Goal: Task Accomplishment & Management: Complete application form

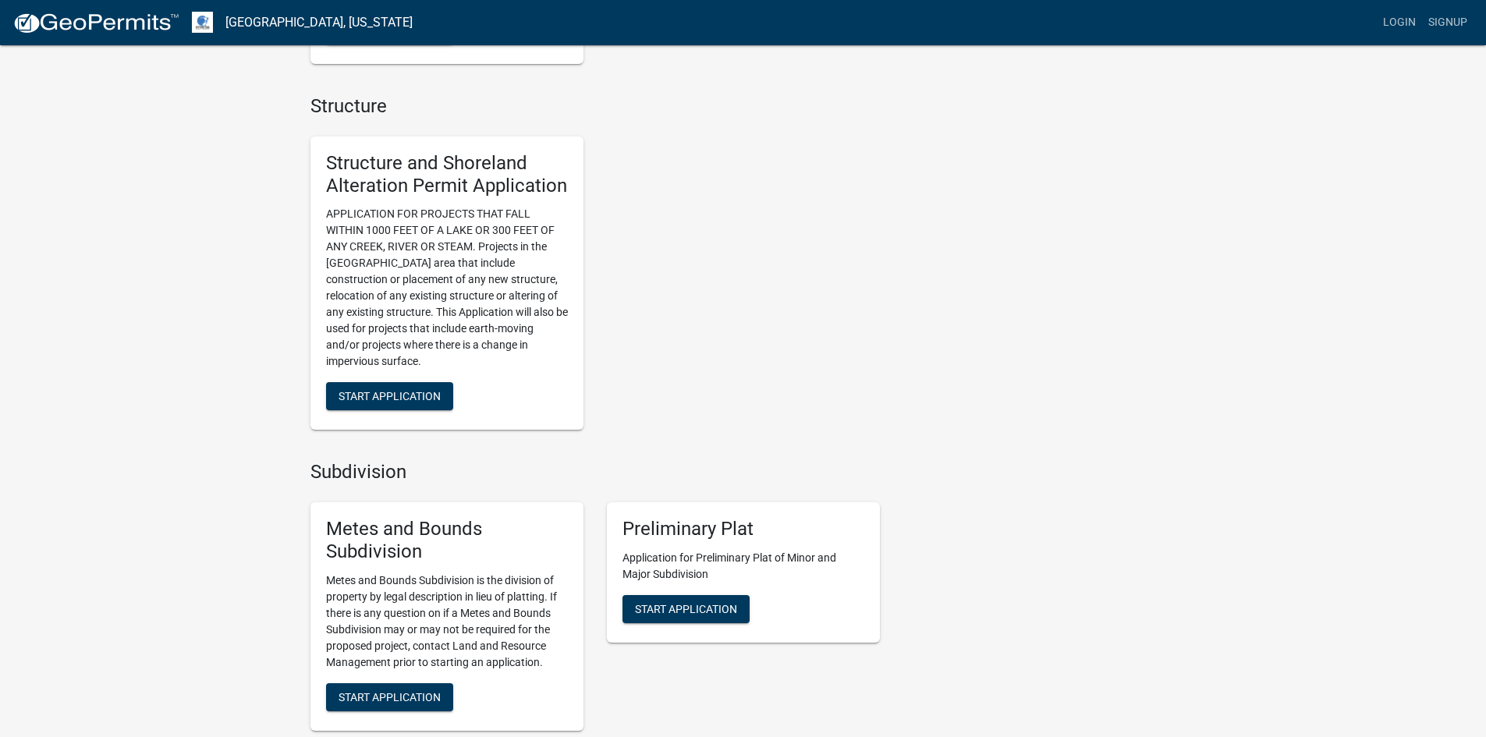
scroll to position [1014, 0]
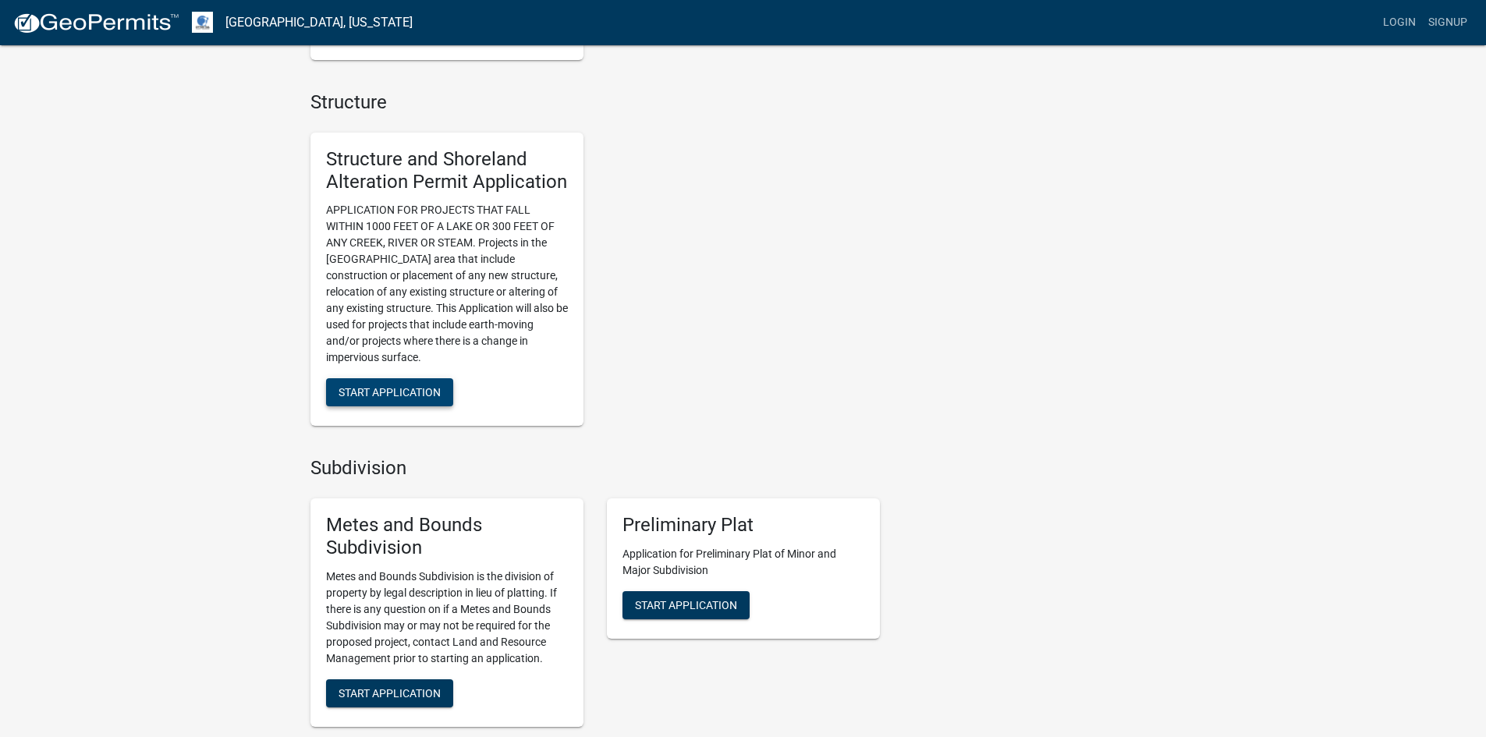
click at [416, 390] on span "Start Application" at bounding box center [389, 392] width 102 height 12
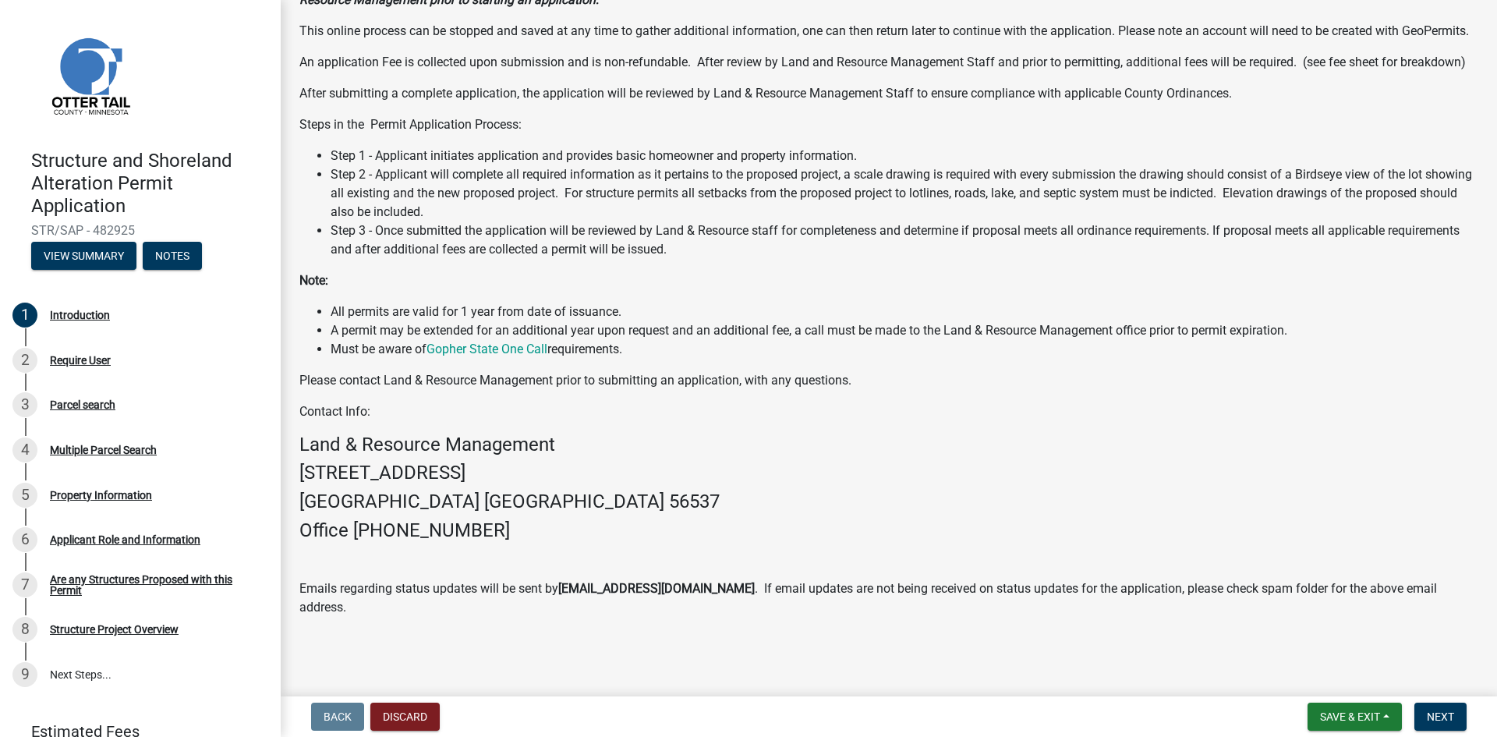
scroll to position [198, 0]
click at [100, 254] on button "View Summary" at bounding box center [83, 256] width 105 height 28
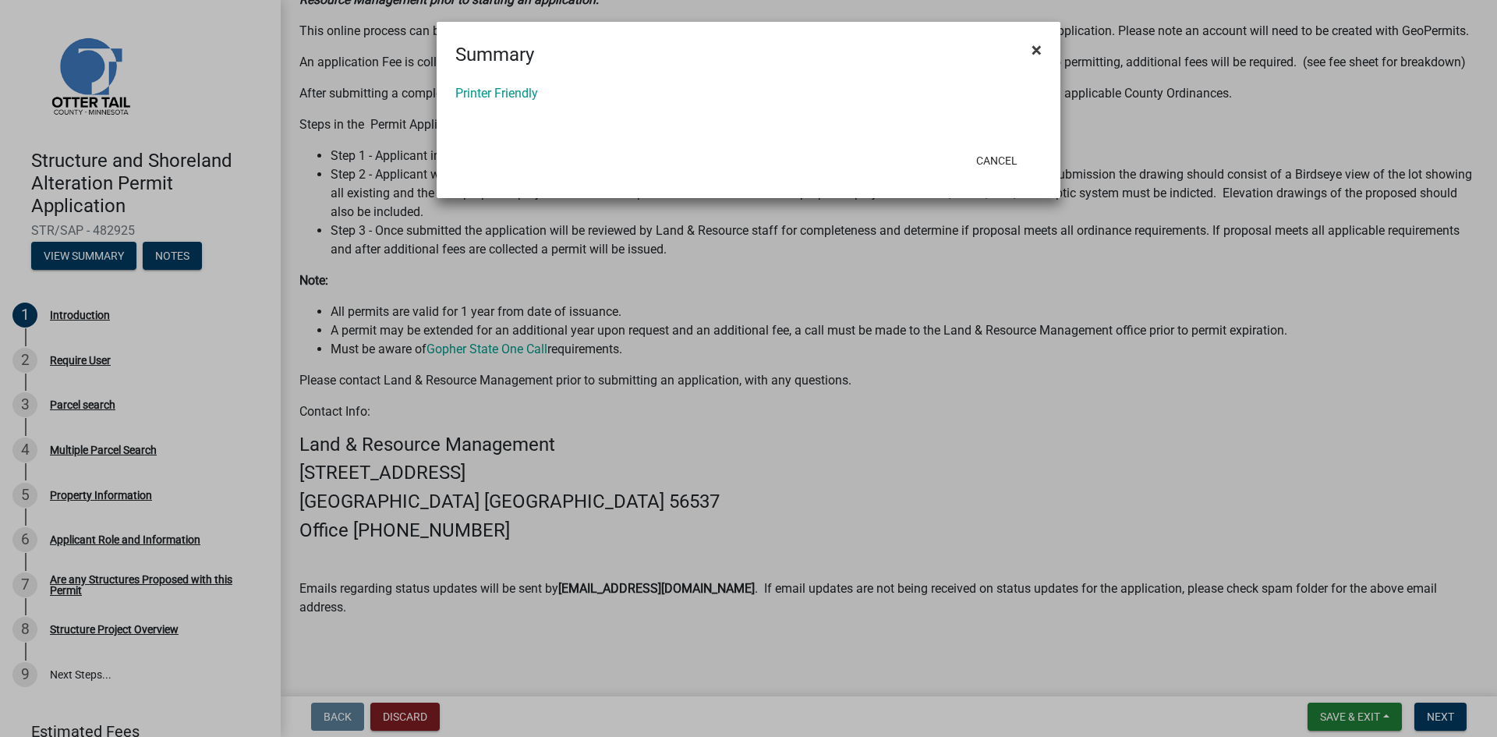
click at [1036, 49] on span "×" at bounding box center [1037, 50] width 10 height 22
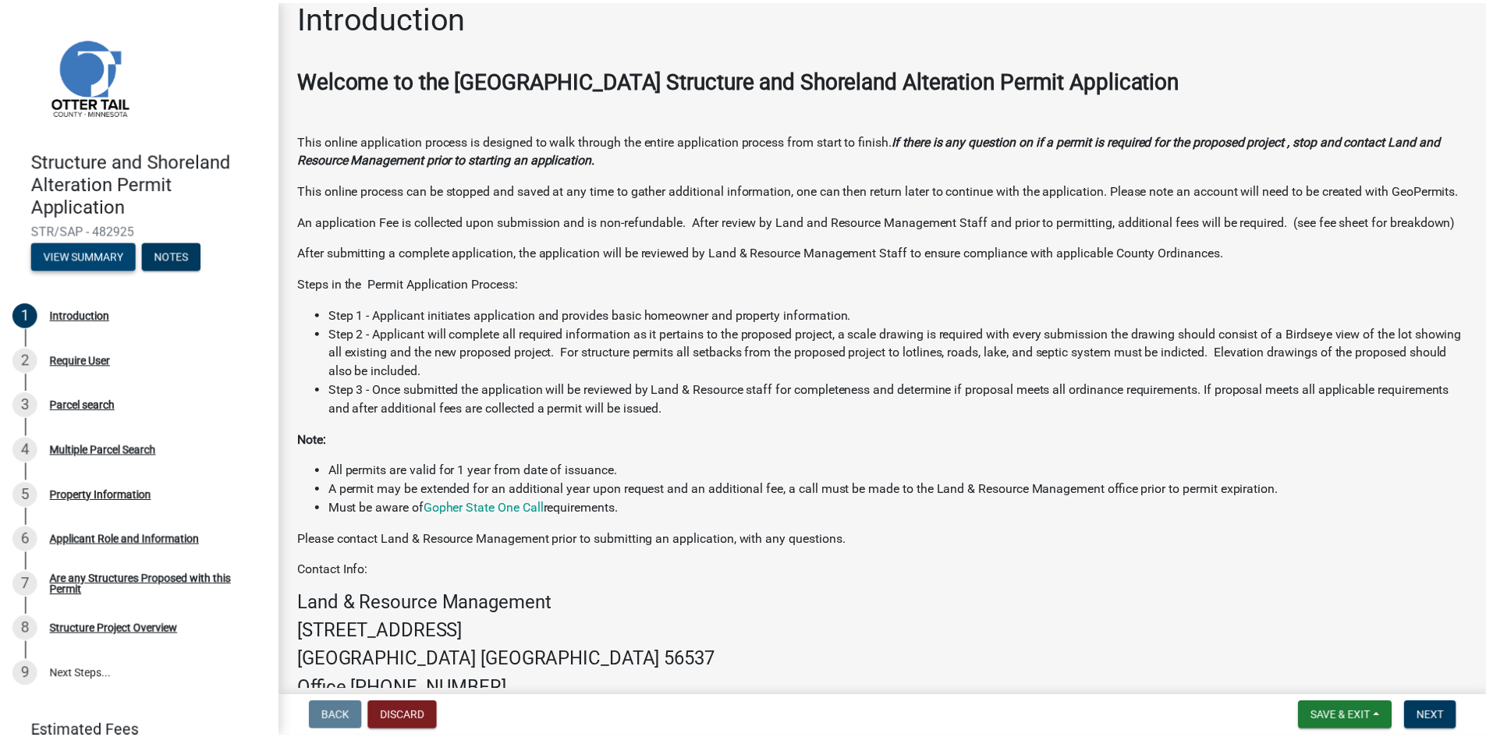
scroll to position [0, 0]
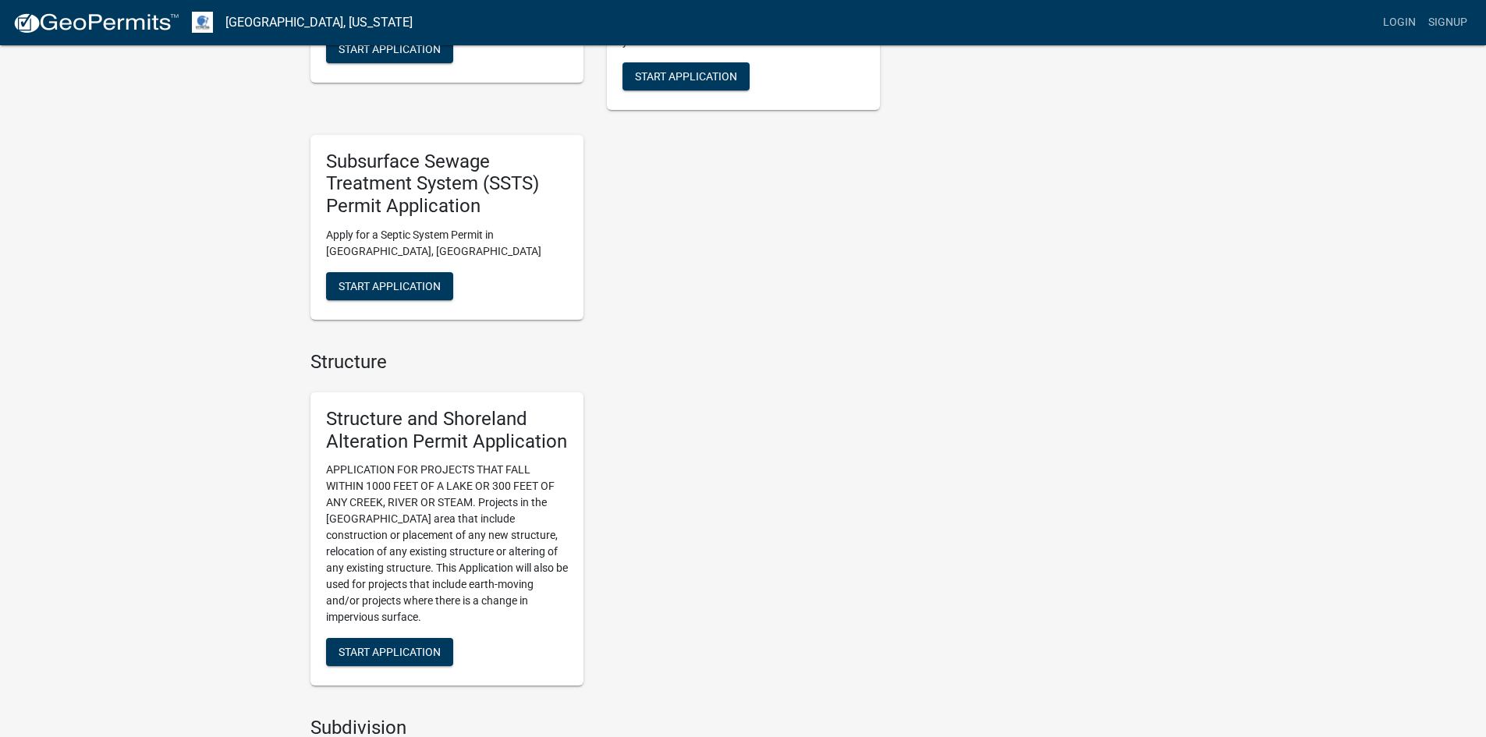
scroll to position [780, 0]
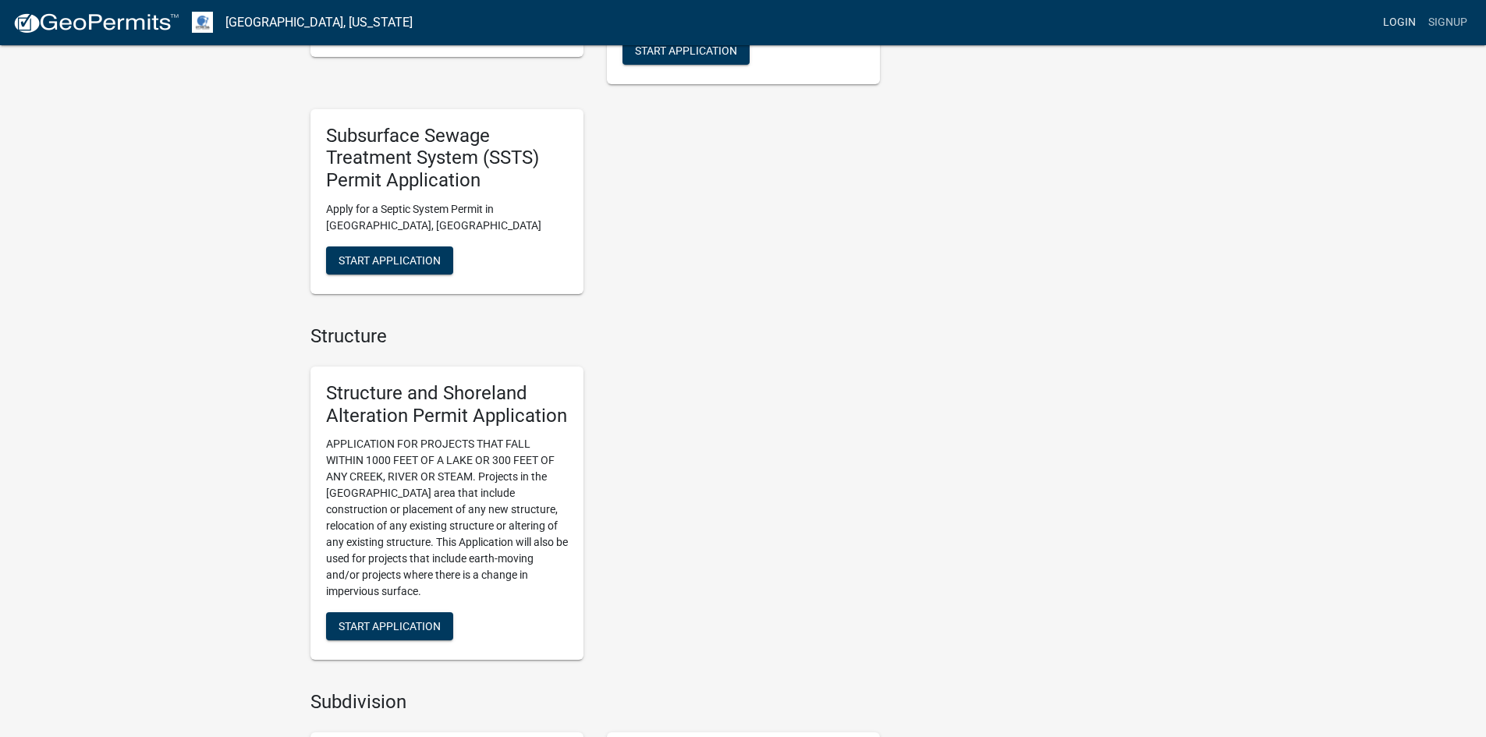
click at [1402, 25] on link "Login" at bounding box center [1398, 23] width 45 height 30
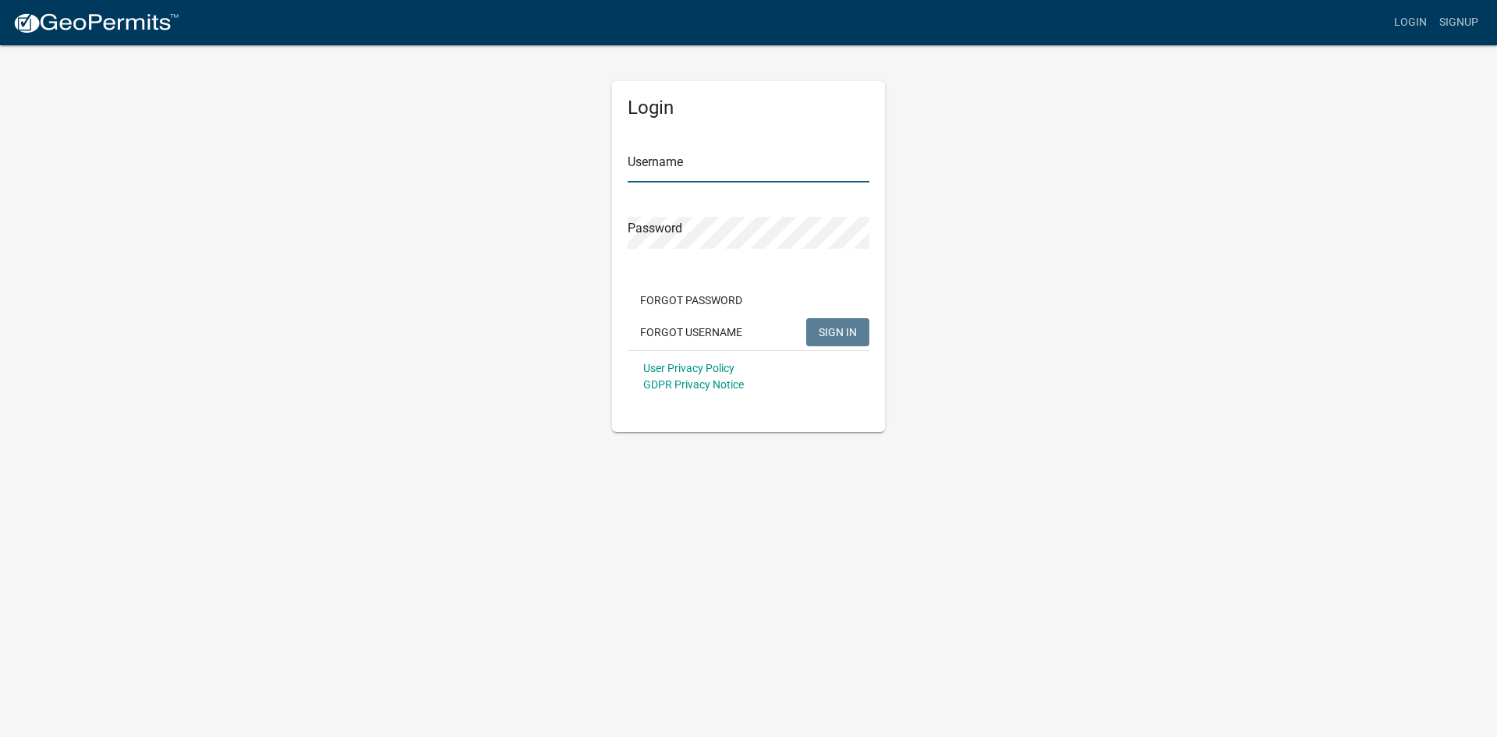
type input "northcountrylawnsinc."
click at [849, 334] on span "SIGN IN" at bounding box center [838, 331] width 38 height 12
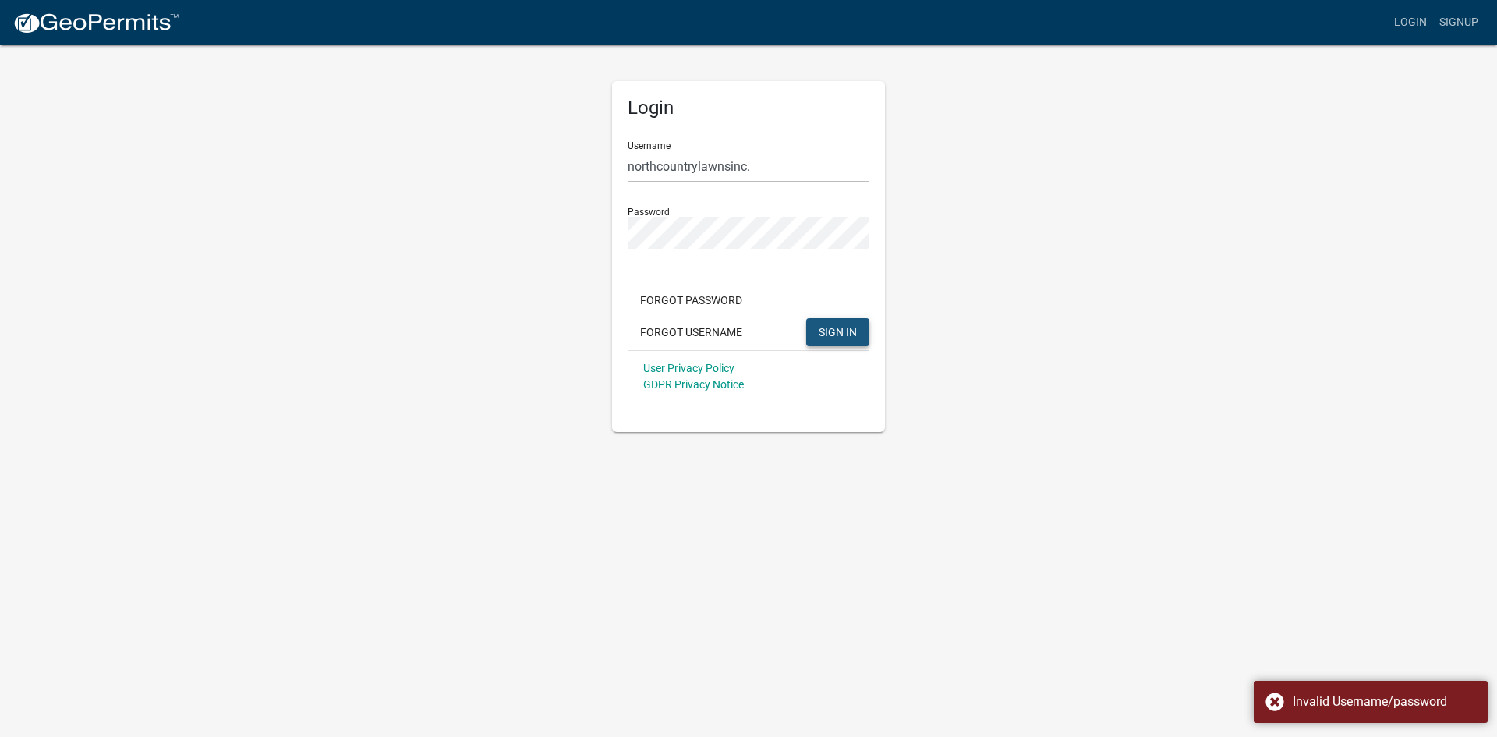
click at [837, 331] on span "SIGN IN" at bounding box center [838, 331] width 38 height 12
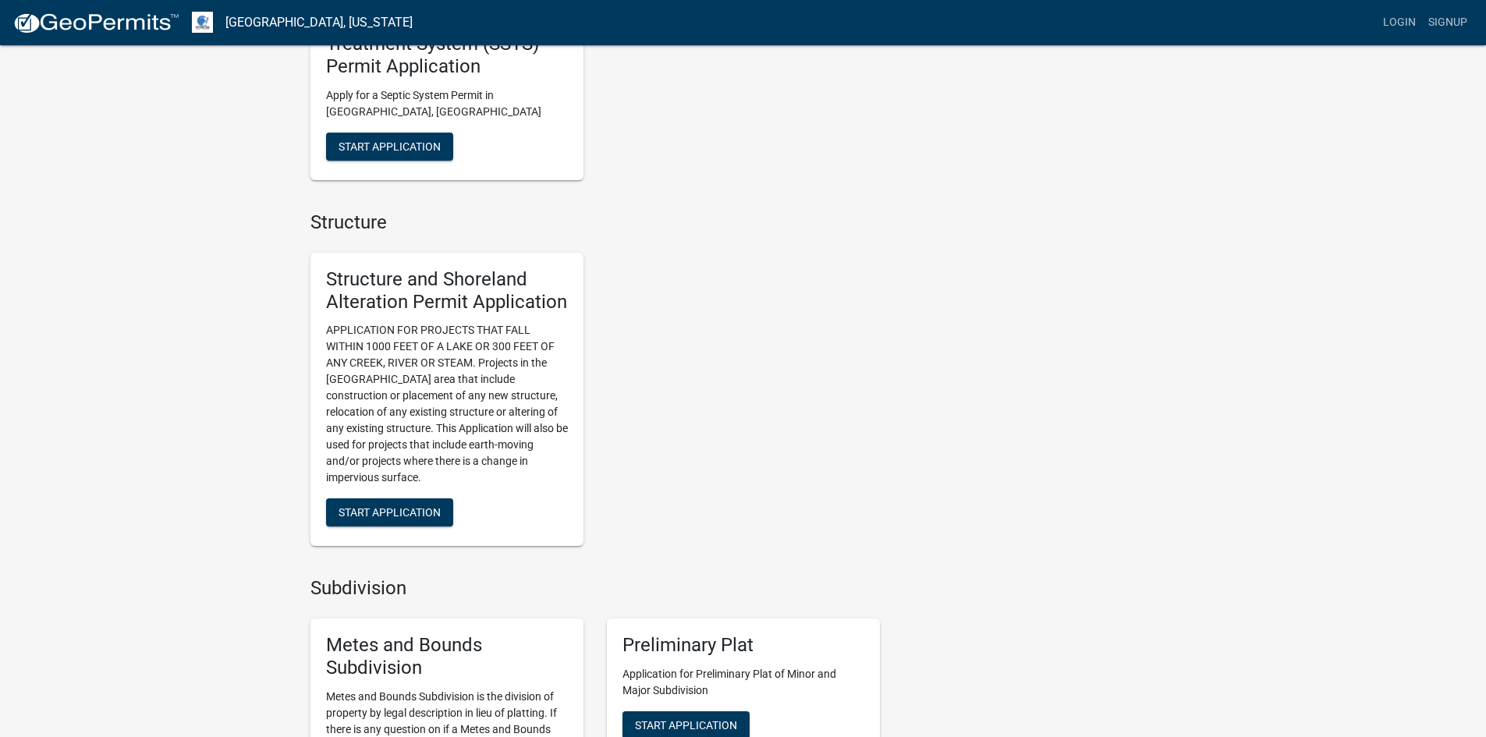
scroll to position [936, 0]
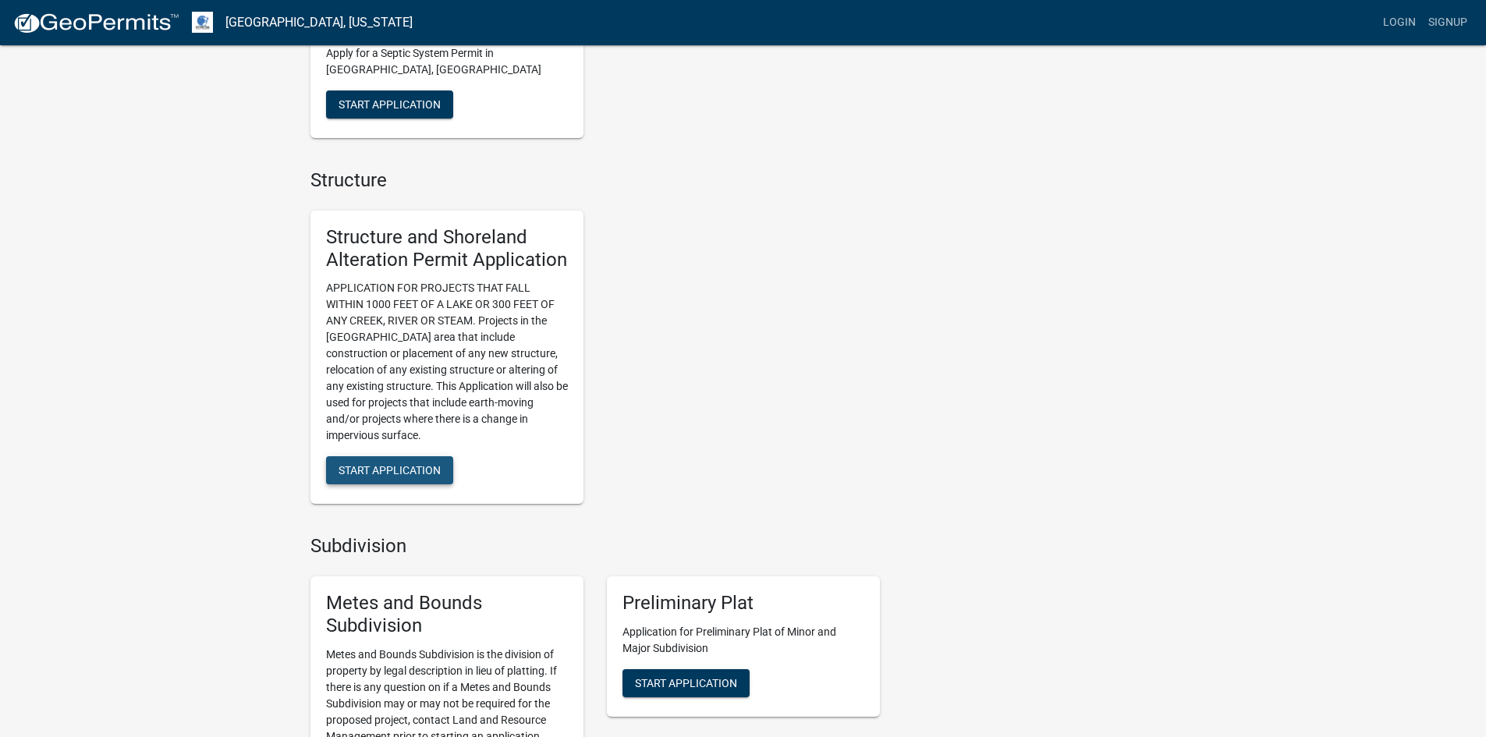
click at [435, 466] on span "Start Application" at bounding box center [389, 470] width 102 height 12
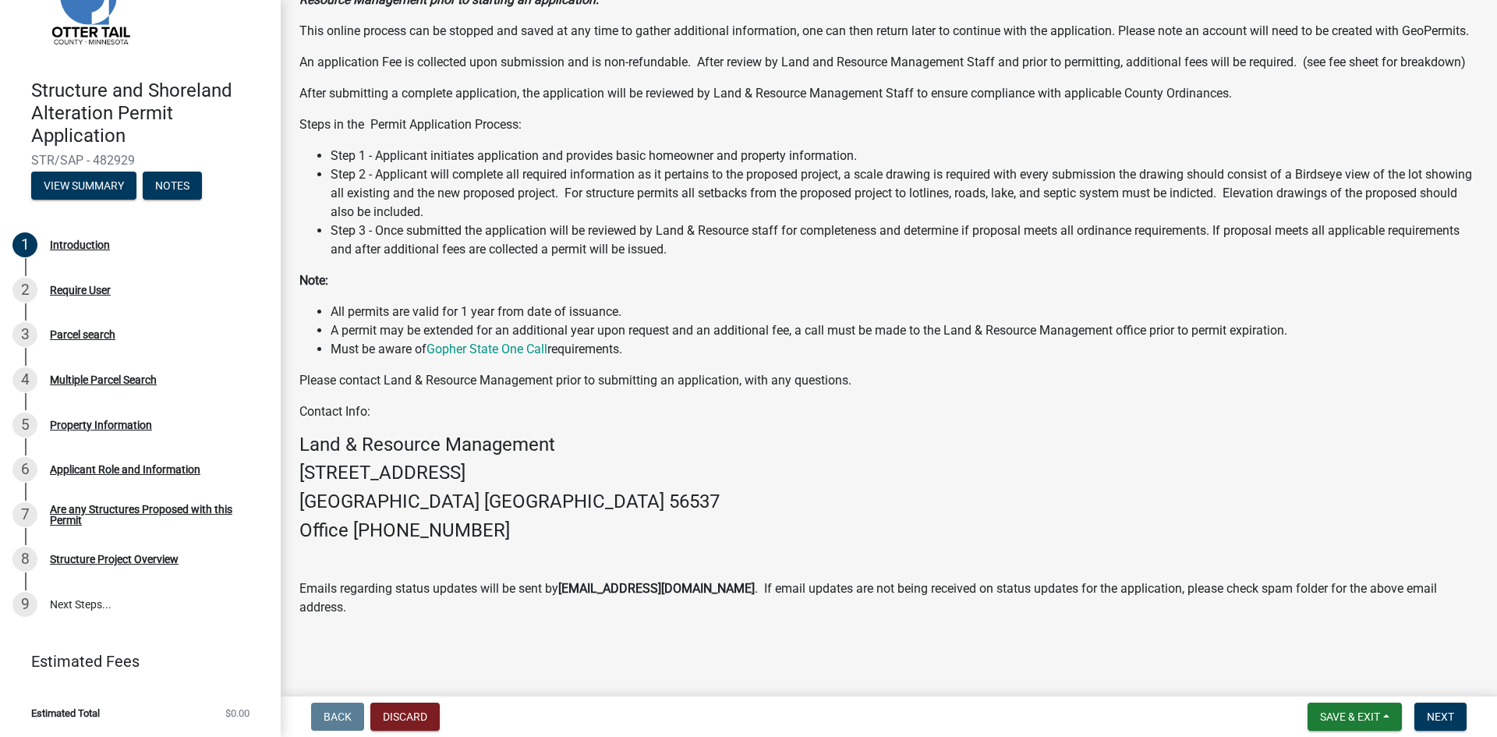
scroll to position [198, 0]
click at [1446, 716] on span "Next" at bounding box center [1440, 716] width 27 height 12
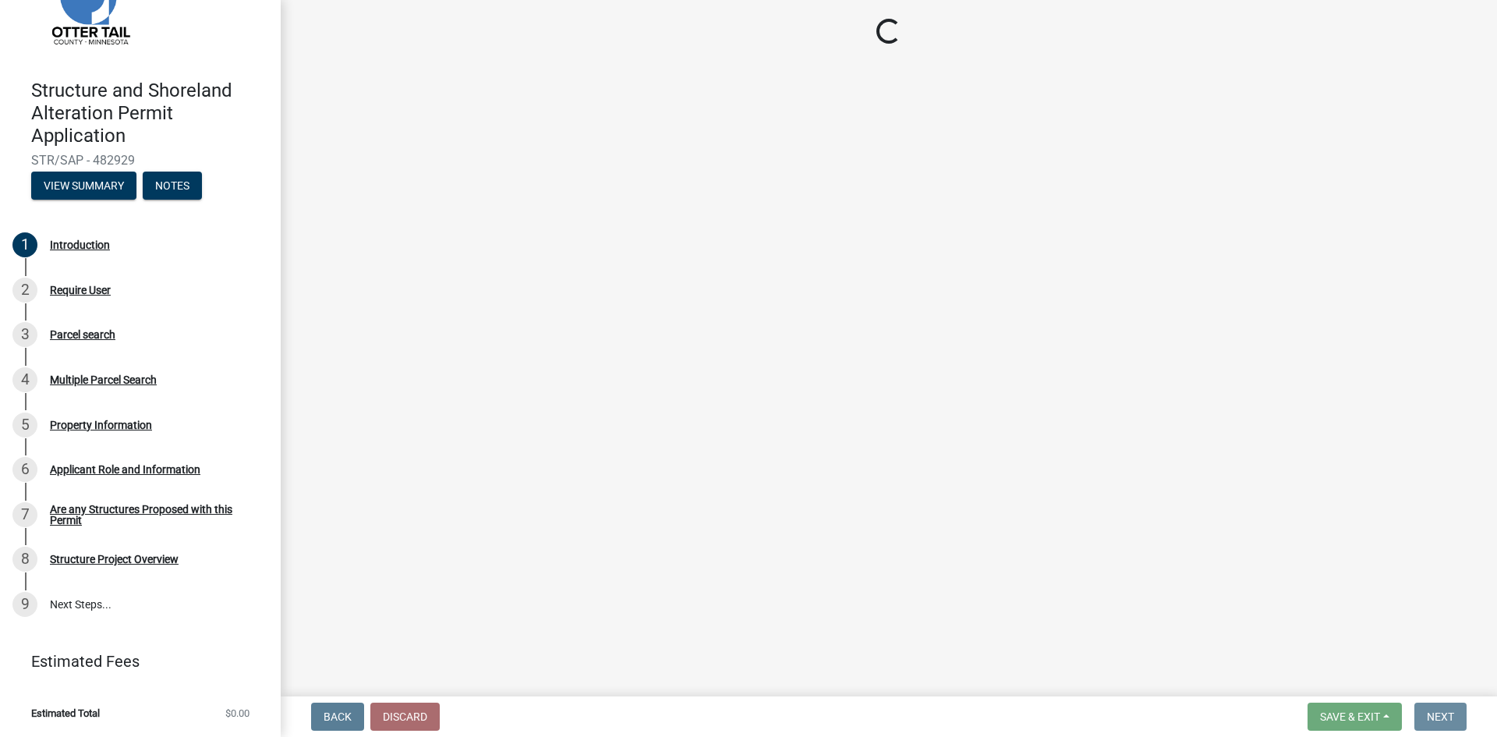
scroll to position [0, 0]
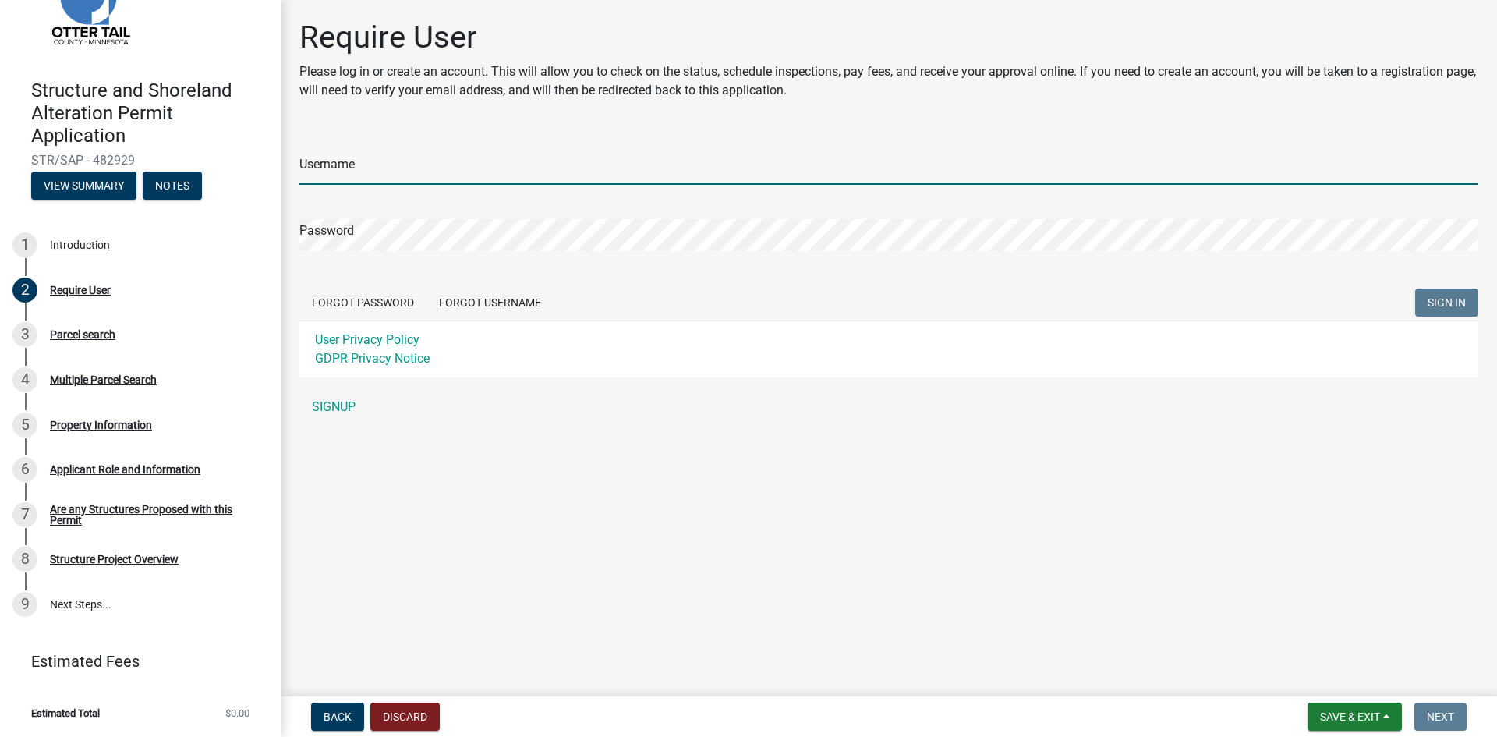
type input "northcountrylawnsinc."
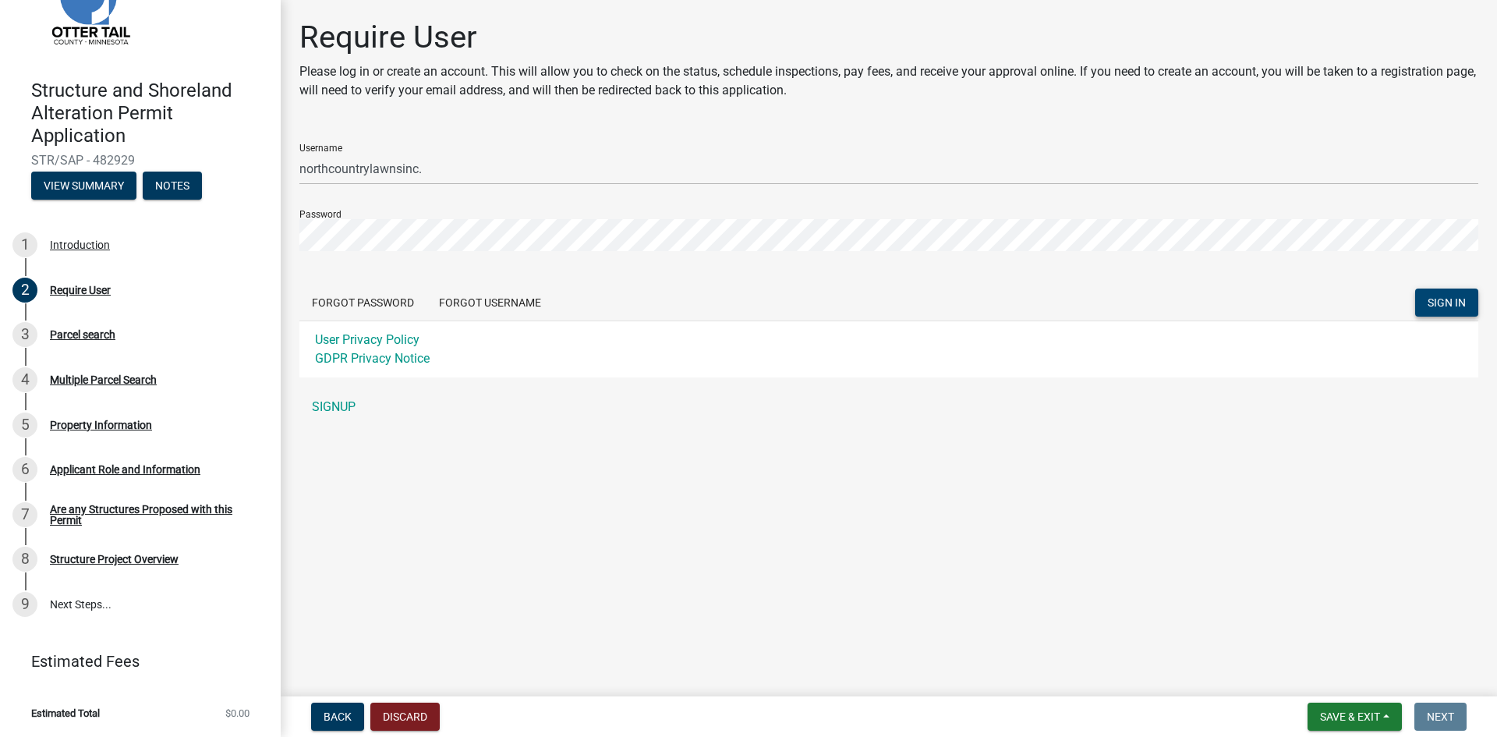
click at [1431, 296] on span "SIGN IN" at bounding box center [1447, 302] width 38 height 12
click at [247, 228] on div "Structure and Shoreland Alteration Permit Application STR/SAP - 482929 View Sum…" at bounding box center [748, 368] width 1497 height 737
click at [1415, 289] on button "SIGN IN" at bounding box center [1446, 303] width 63 height 28
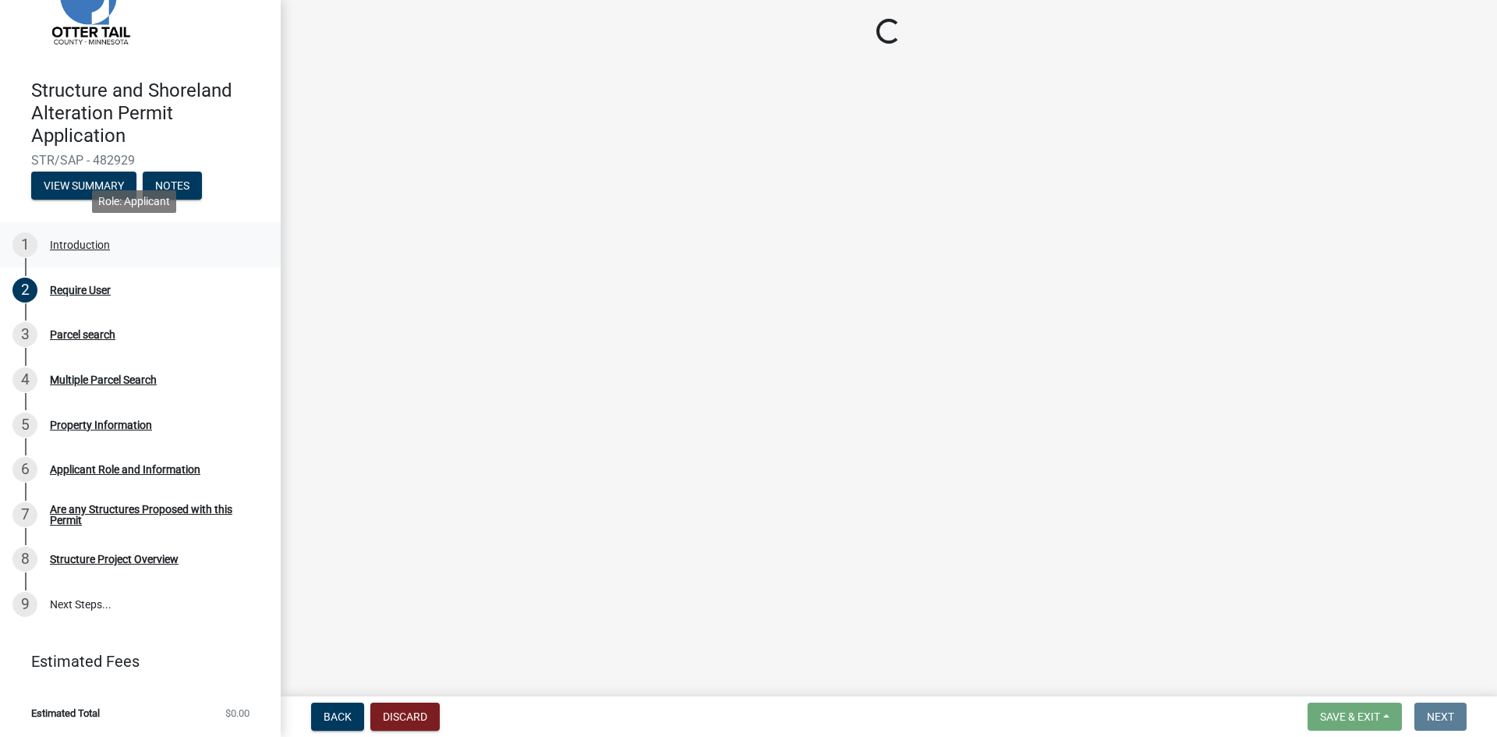
scroll to position [25, 0]
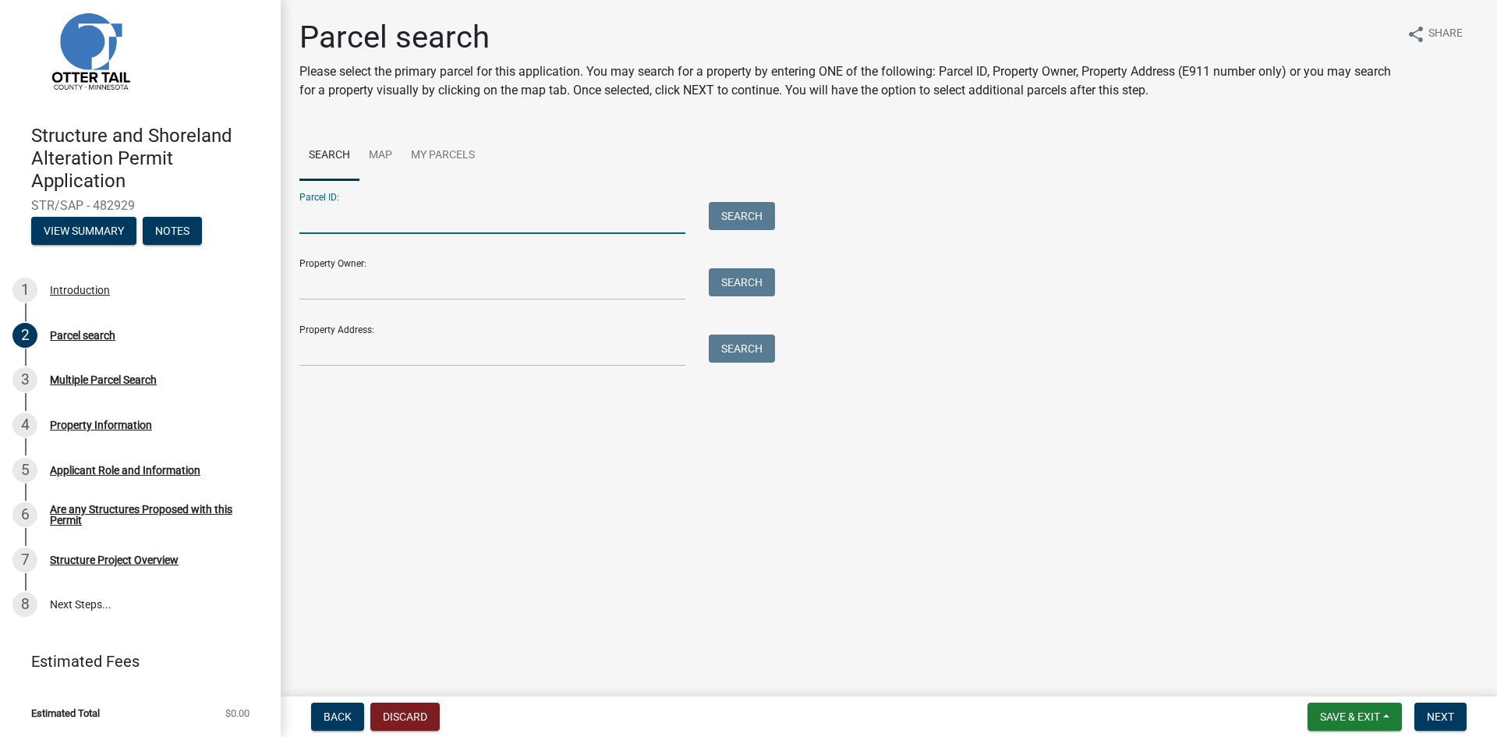
click at [363, 221] on input "Parcel ID:" at bounding box center [492, 218] width 386 height 32
click at [85, 231] on button "View Summary" at bounding box center [83, 231] width 105 height 28
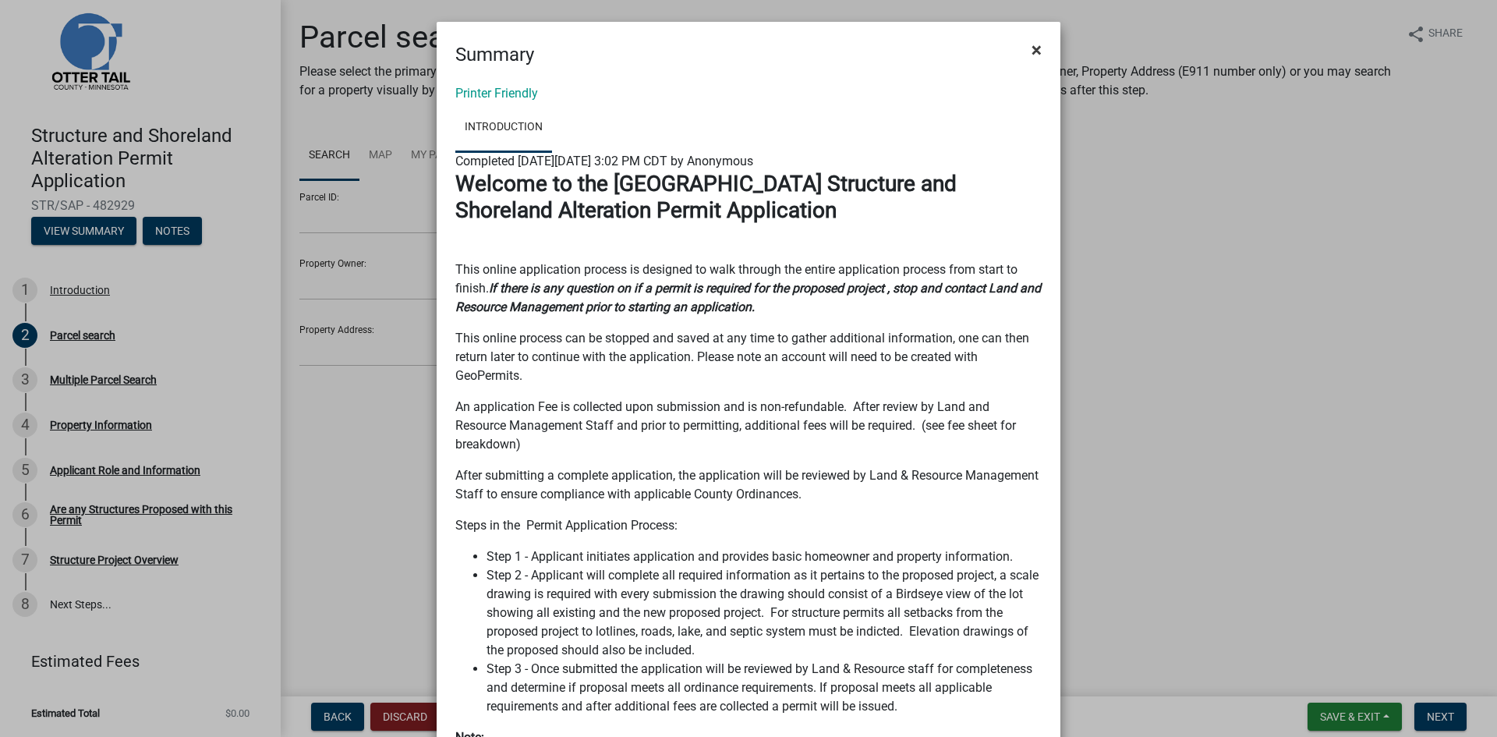
click at [1032, 48] on span "×" at bounding box center [1037, 50] width 10 height 22
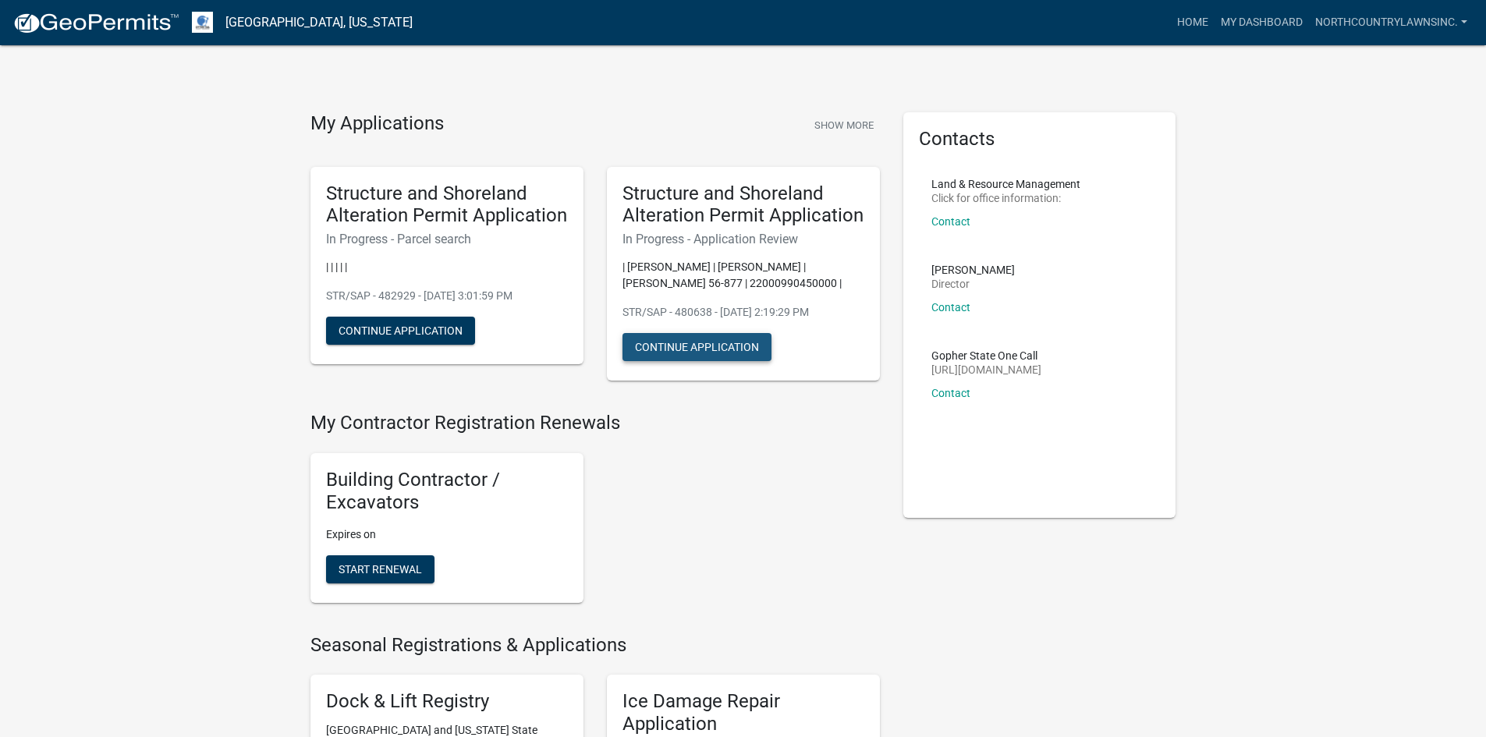
click at [722, 349] on button "Continue Application" at bounding box center [696, 347] width 149 height 28
click at [416, 332] on button "Continue Application" at bounding box center [400, 331] width 149 height 28
click at [714, 345] on button "Continue Application" at bounding box center [696, 347] width 149 height 28
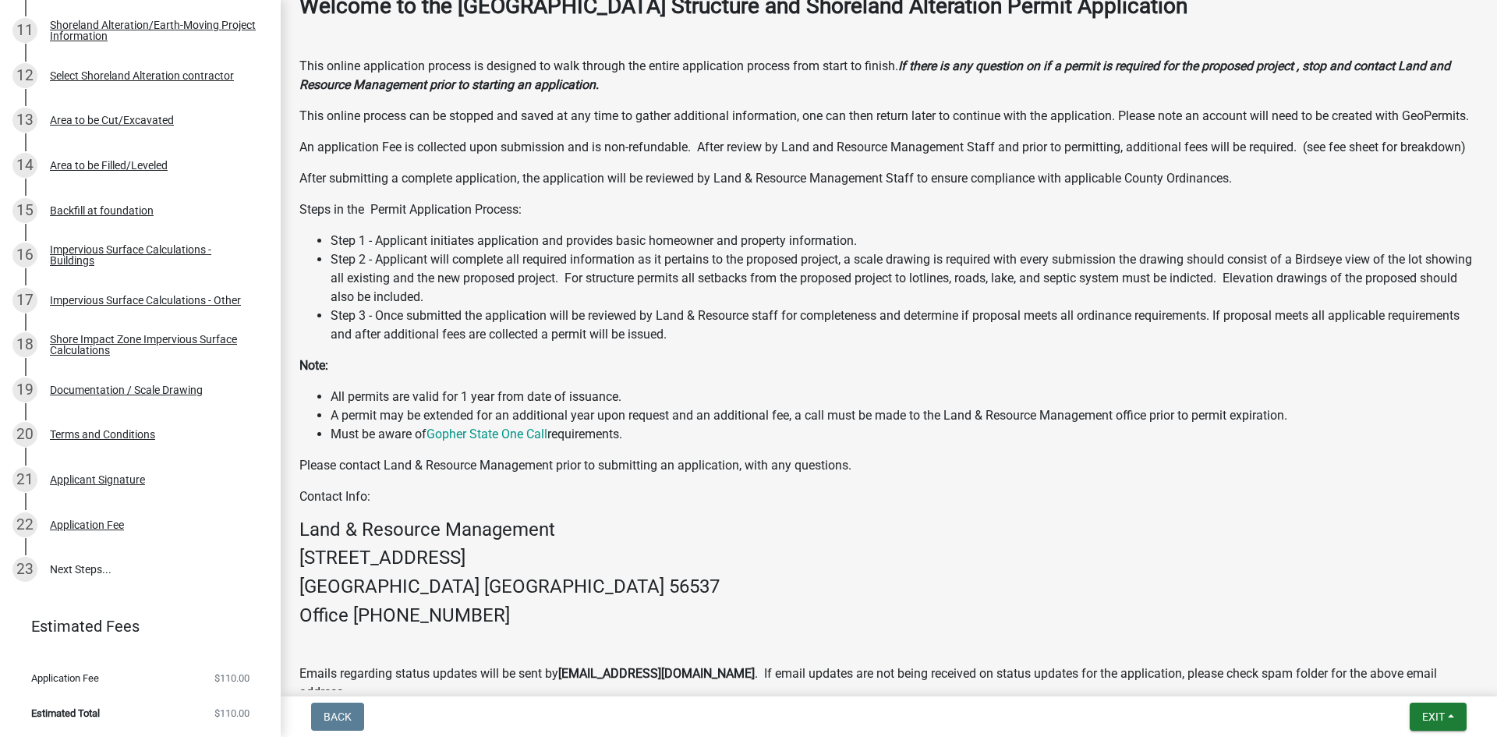
scroll to position [512, 0]
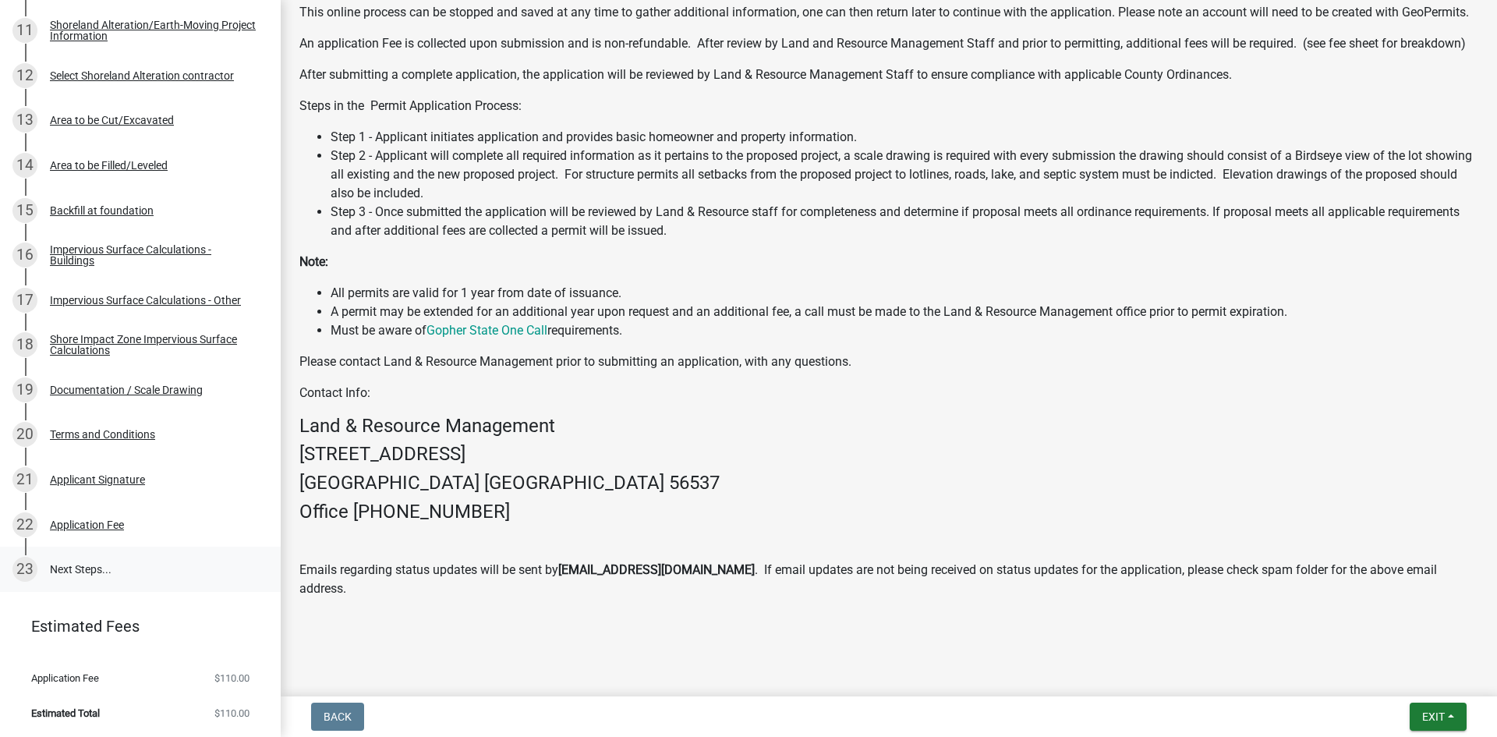
click at [80, 574] on link "23 Next Steps..." at bounding box center [140, 569] width 281 height 45
click at [1443, 717] on span "Exit" at bounding box center [1433, 716] width 23 height 12
